Goal: Task Accomplishment & Management: Use online tool/utility

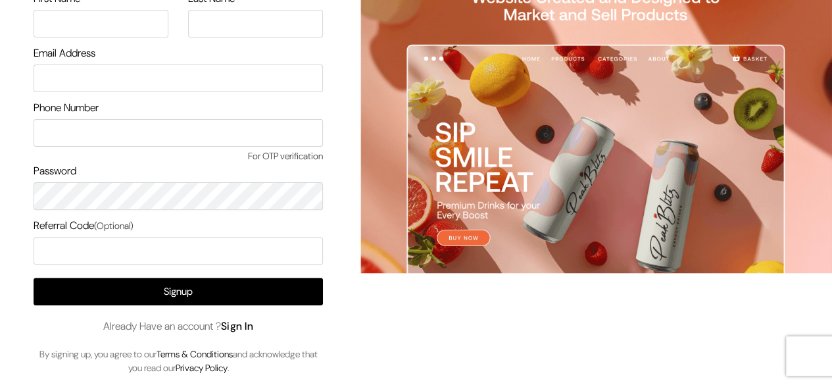
click at [246, 320] on link "Sign In" at bounding box center [237, 326] width 33 height 14
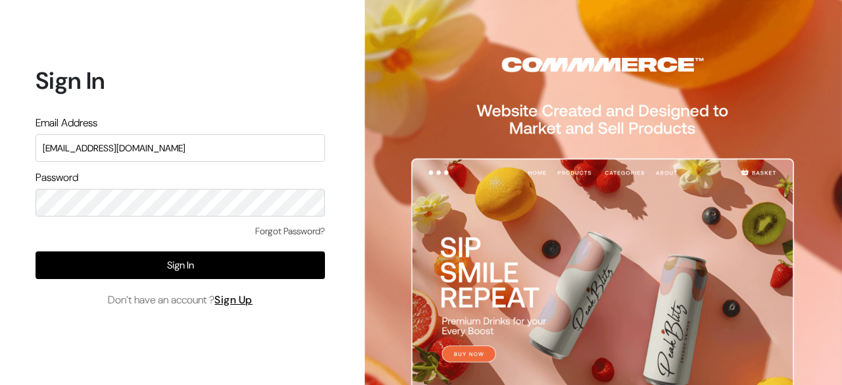
type input "surajp@outdoinc.com"
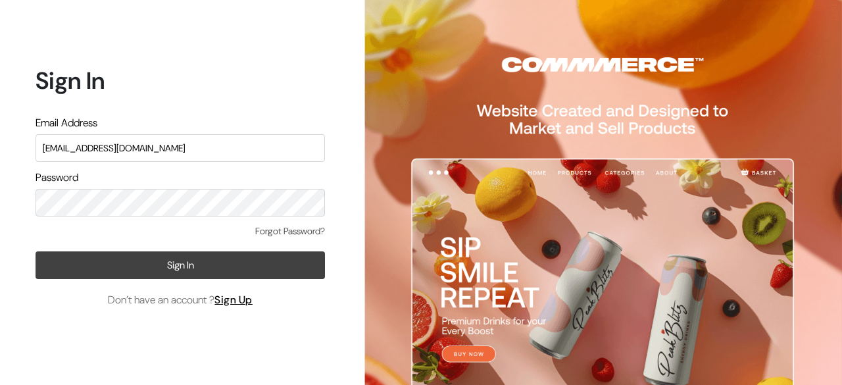
click at [240, 259] on button "Sign In" at bounding box center [180, 265] width 289 height 28
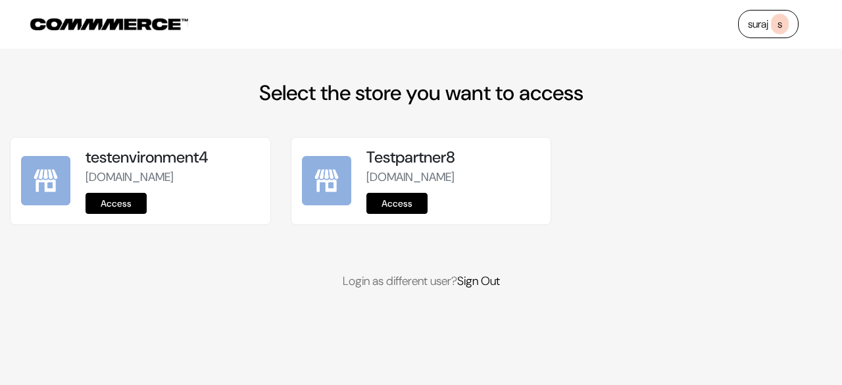
click at [118, 214] on link "Access" at bounding box center [116, 203] width 61 height 21
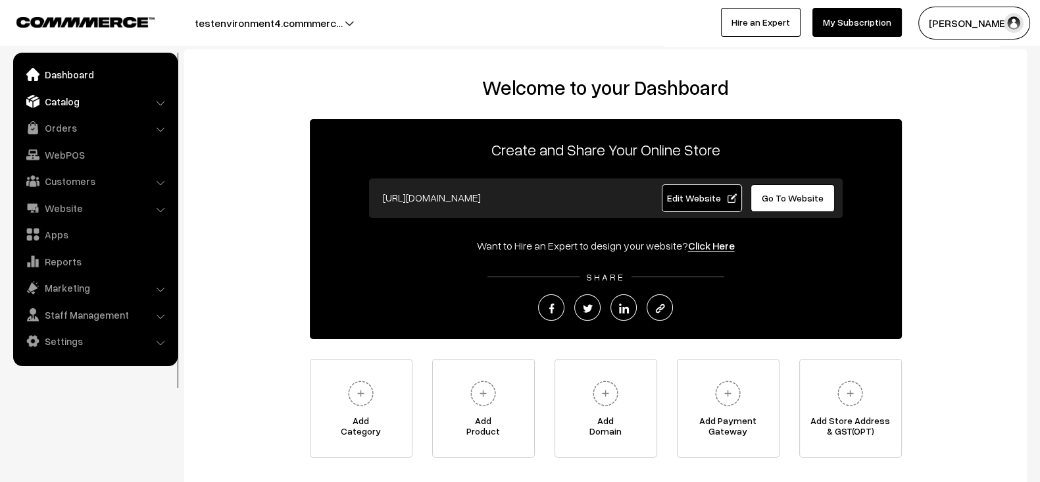
click at [103, 103] on link "Catalog" at bounding box center [94, 101] width 157 height 24
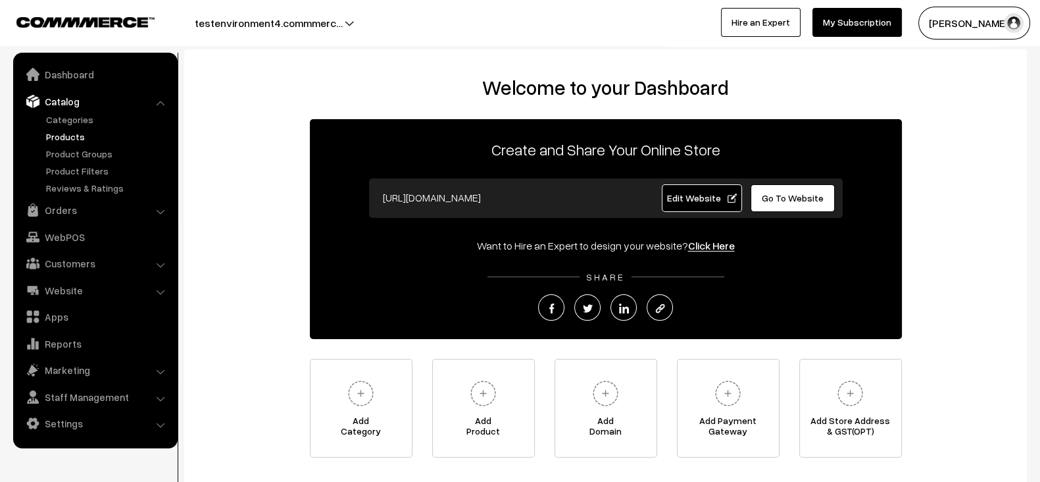
click at [79, 139] on link "Products" at bounding box center [108, 137] width 130 height 14
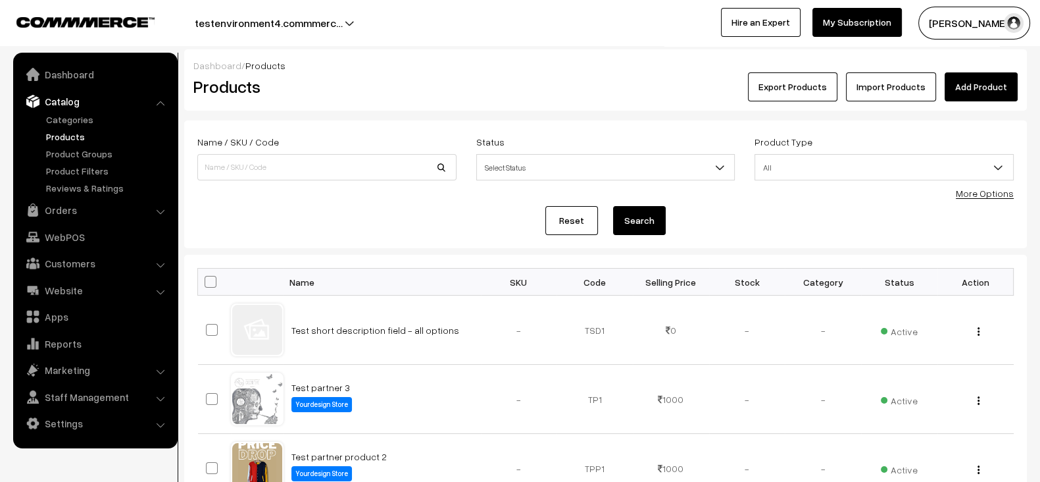
click at [332, 21] on button "testenvironment4.commmerc…" at bounding box center [269, 23] width 240 height 33
click at [341, 54] on link "Go to Website" at bounding box center [321, 63] width 105 height 29
click at [640, 120] on form "Name / SKU / Code Status Select Status Active Inactive Select Status Product Ty…" at bounding box center [605, 184] width 843 height 128
click at [893, 88] on link "Import Products" at bounding box center [891, 86] width 90 height 29
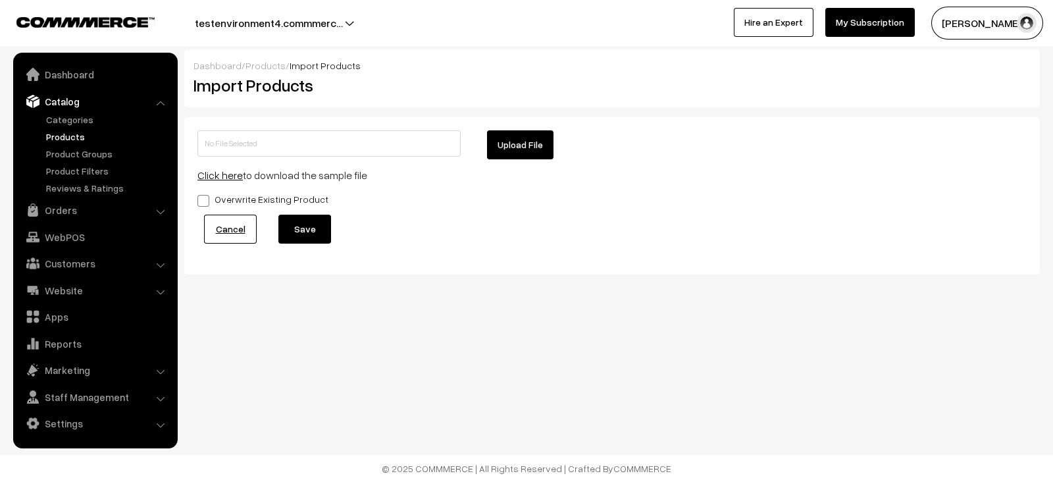
click at [227, 174] on link "Click here" at bounding box center [219, 174] width 45 height 13
